Goal: Check status: Check status

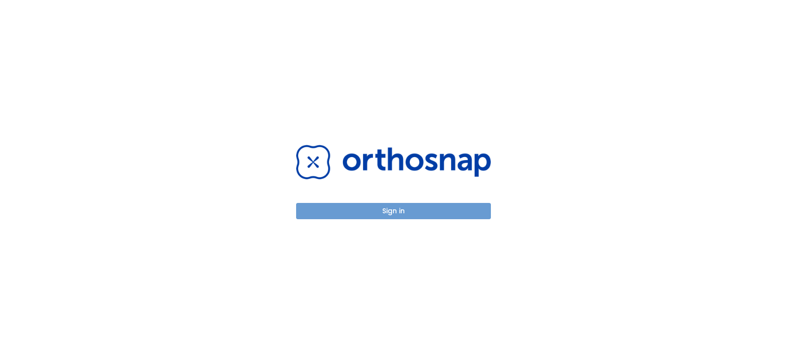
click at [393, 207] on button "Sign in" at bounding box center [393, 211] width 195 height 16
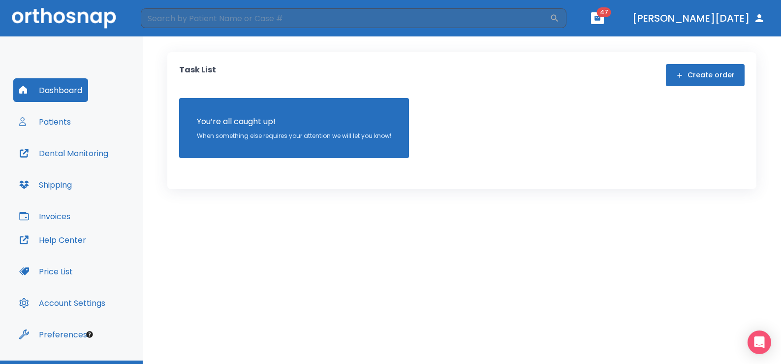
click at [58, 122] on button "Patients" at bounding box center [44, 122] width 63 height 24
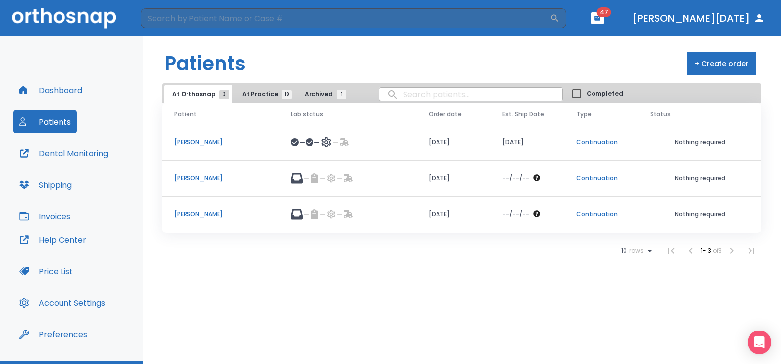
click at [394, 93] on input "search" at bounding box center [470, 94] width 183 height 19
type input "cuneo"
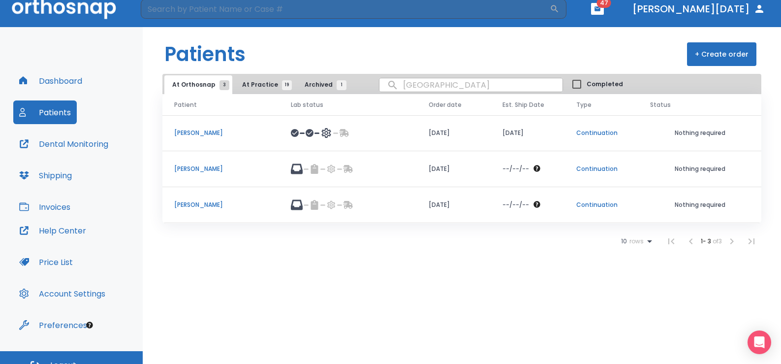
scroll to position [12, 0]
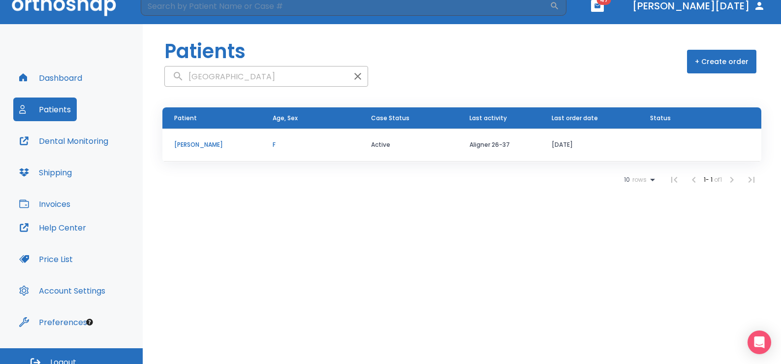
click at [191, 146] on p "Francesca Cuneo" at bounding box center [211, 144] width 75 height 9
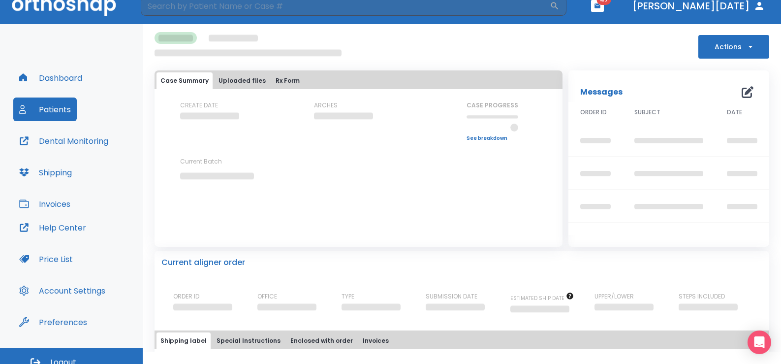
click at [191, 146] on div "CREATE DATE ARCHES CASE PROGRESS Upper progress (Est. Awaiting Data ) 0% Lower …" at bounding box center [359, 149] width 408 height 96
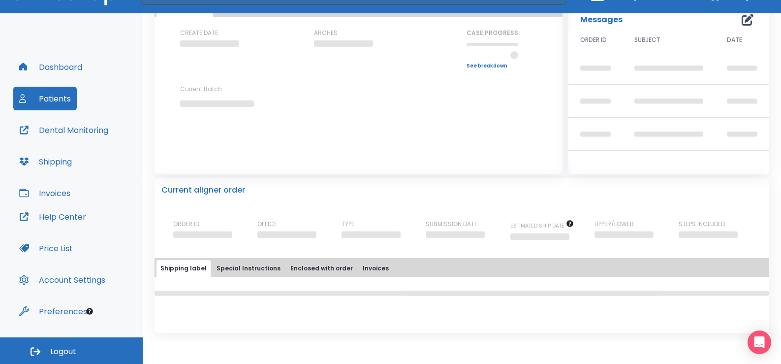
scroll to position [98, 0]
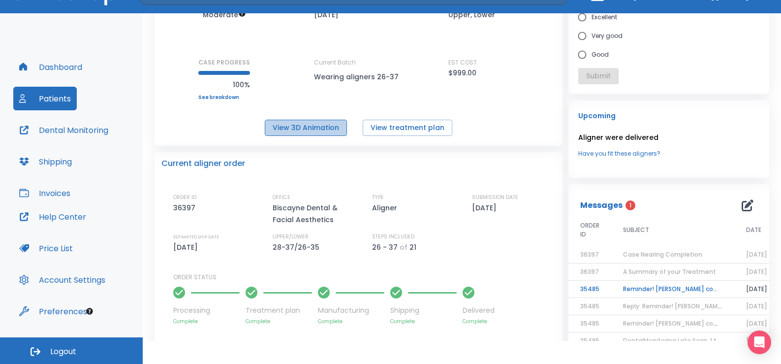
click at [307, 130] on button "View 3D Animation" at bounding box center [306, 128] width 82 height 16
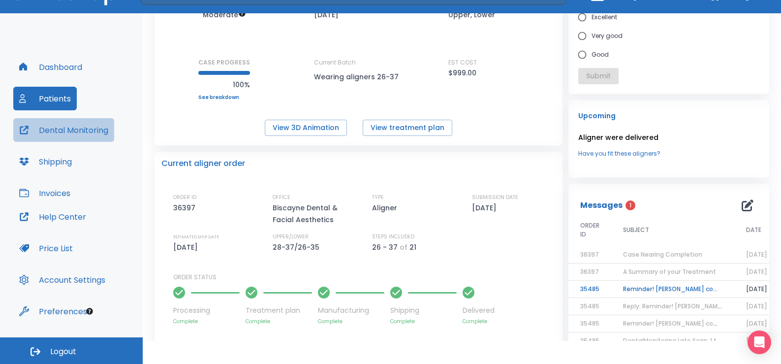
click at [93, 135] on button "Dental Monitoring" at bounding box center [63, 130] width 101 height 24
click at [75, 129] on button "Dental Monitoring" at bounding box center [63, 130] width 101 height 24
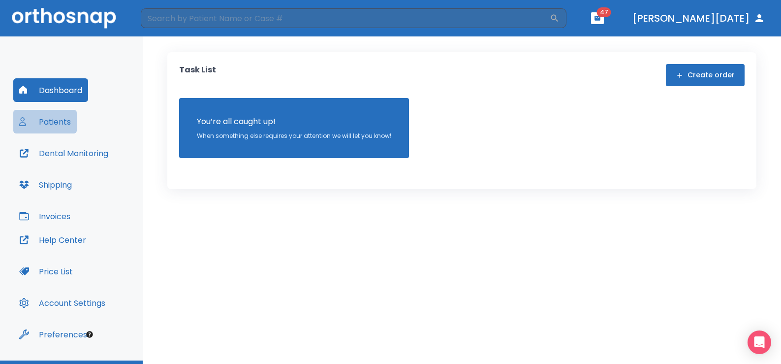
click at [45, 121] on button "Patients" at bounding box center [44, 122] width 63 height 24
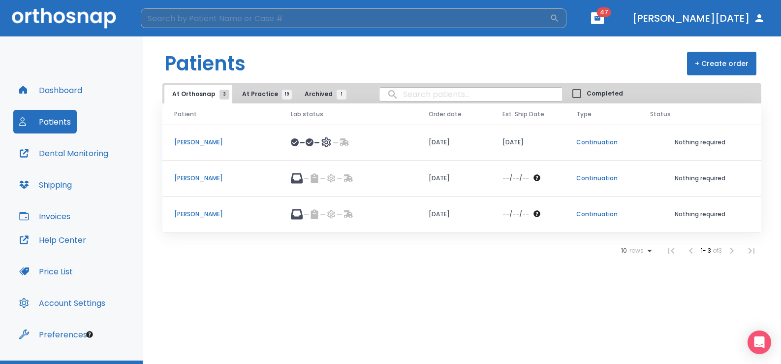
click at [199, 24] on input "search" at bounding box center [345, 18] width 409 height 20
click at [400, 92] on input "search" at bounding box center [470, 94] width 183 height 19
drag, startPoint x: 408, startPoint y: 95, endPoint x: 279, endPoint y: 99, distance: 130.0
click at [279, 99] on div "At Orthosnap 3 At Practice 19 Archived 1 ross Completed" at bounding box center [461, 93] width 599 height 20
type input "cuneo"
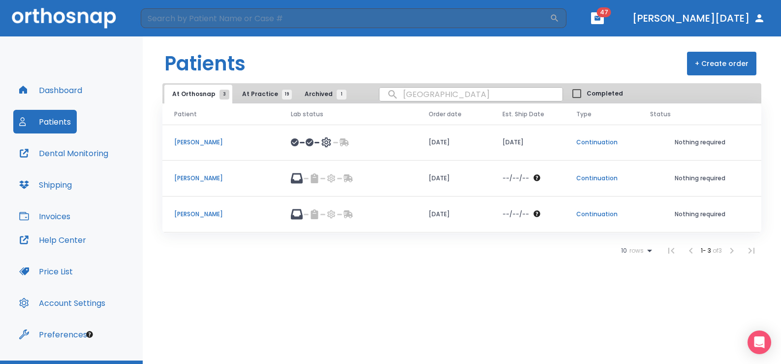
click at [223, 29] on header "​ 47 Dr. Dahan" at bounding box center [390, 18] width 781 height 36
click at [206, 14] on input "search" at bounding box center [345, 18] width 409 height 20
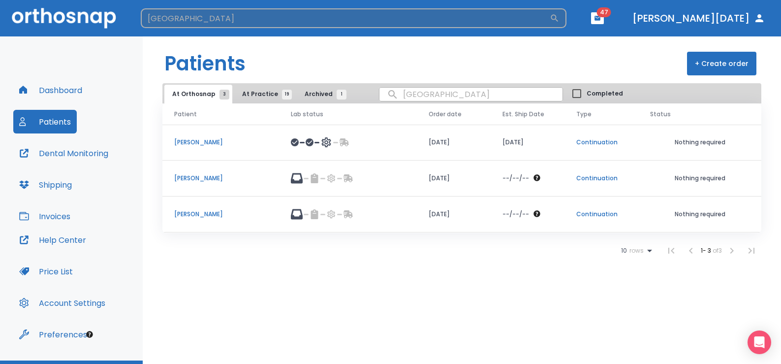
type input "cuneo"
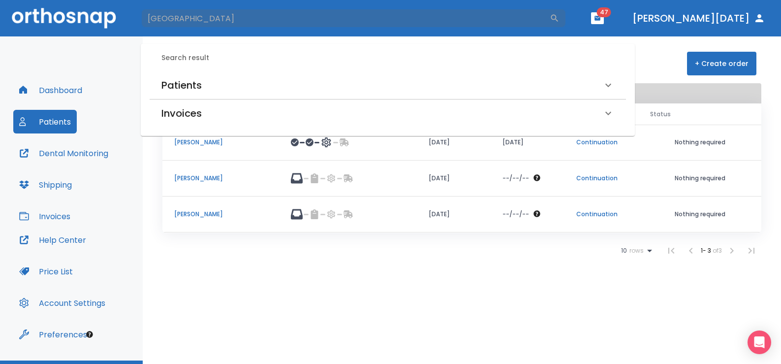
click at [179, 85] on h6 "Patients" at bounding box center [181, 85] width 40 height 16
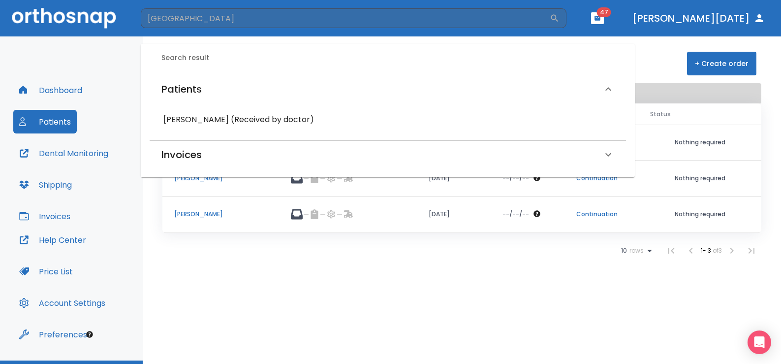
click at [194, 120] on h6 "Francesca Cuneo (Received by doctor)" at bounding box center [387, 120] width 449 height 14
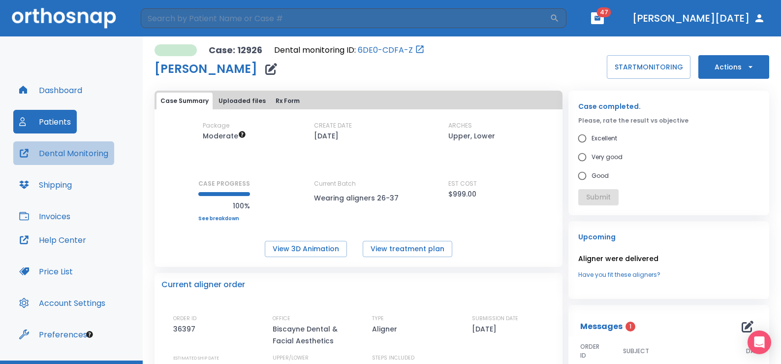
click at [78, 154] on button "Dental Monitoring" at bounding box center [63, 153] width 101 height 24
